Goal: Task Accomplishment & Management: Manage account settings

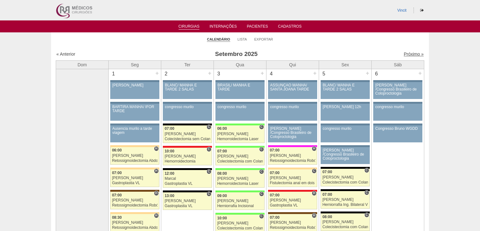
click at [404, 55] on link "Próximo »" at bounding box center [414, 54] width 20 height 5
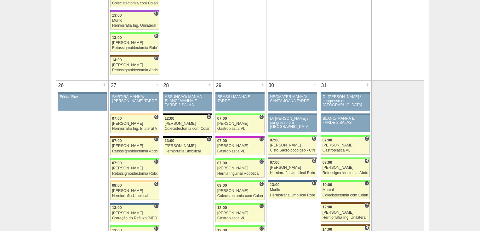
scroll to position [1134, 0]
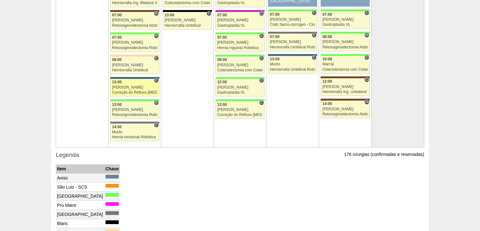
click at [131, 91] on div "Correção do Refluxo [MEDICAL_DATA] esofágico Robótico" at bounding box center [135, 93] width 46 height 4
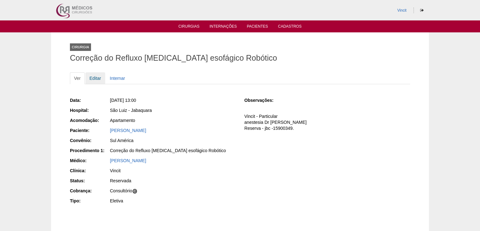
click at [98, 77] on link "Editar" at bounding box center [95, 78] width 20 height 12
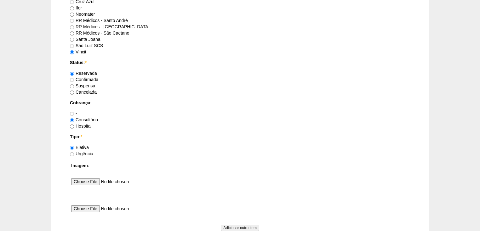
scroll to position [579, 0]
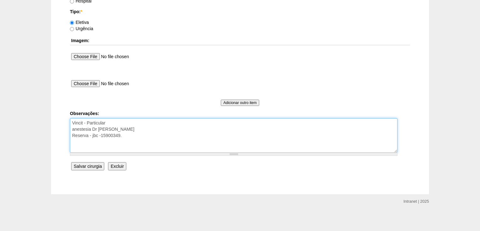
click at [124, 134] on textarea "Vincit - Particular anestesia Dr Fábio Vitorio Reserva - jbc -15900349." at bounding box center [234, 135] width 328 height 35
type textarea "Vincit - Particular anestesia Dr Fábio Vitorio Reserva - jbc -15900349. autoriz…"
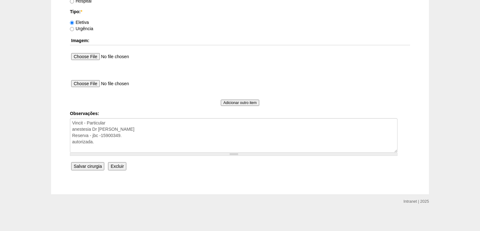
click at [87, 166] on input "Salvar cirurgia" at bounding box center [87, 166] width 33 height 8
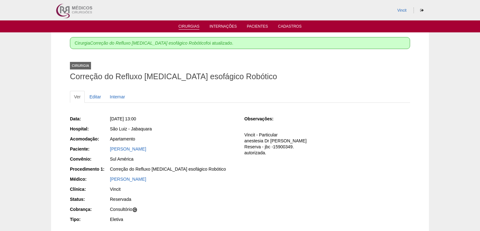
click at [184, 26] on link "Cirurgias" at bounding box center [189, 26] width 21 height 5
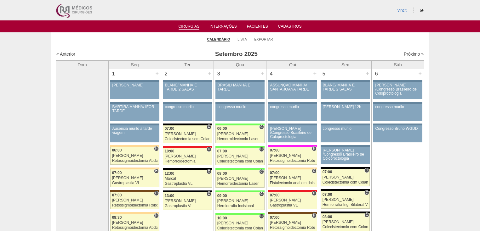
click at [409, 55] on link "Próximo »" at bounding box center [414, 54] width 20 height 5
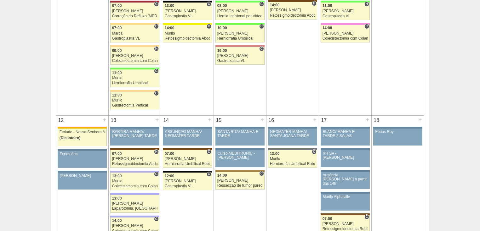
scroll to position [529, 0]
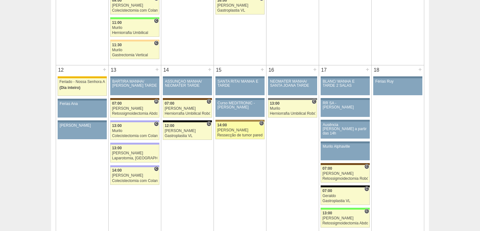
click at [233, 134] on div "Ressecção de tumor parede abdominal pélvica" at bounding box center [240, 136] width 46 height 4
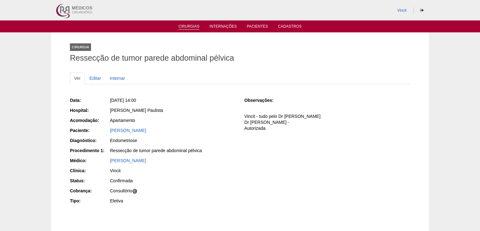
click at [185, 28] on link "Cirurgias" at bounding box center [189, 26] width 21 height 5
